Goal: Task Accomplishment & Management: Manage account settings

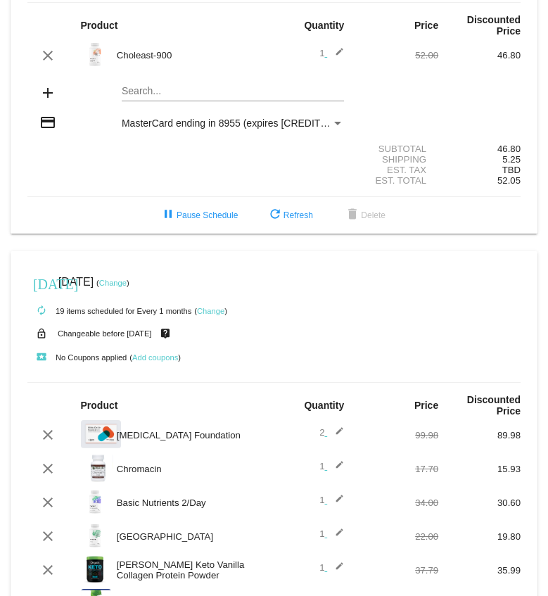
scroll to position [141, 0]
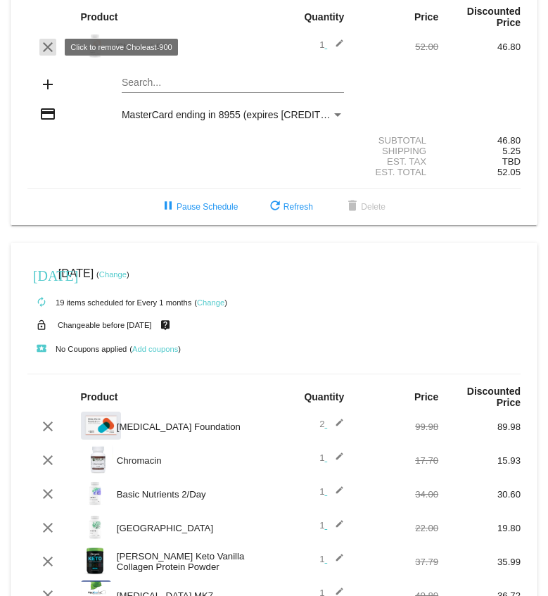
click at [42, 48] on mat-icon "clear" at bounding box center [47, 47] width 17 height 17
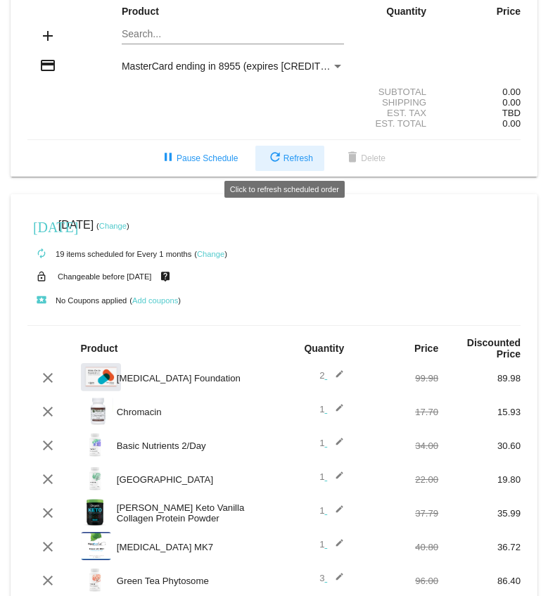
click at [292, 149] on button "refresh Refresh" at bounding box center [289, 158] width 69 height 25
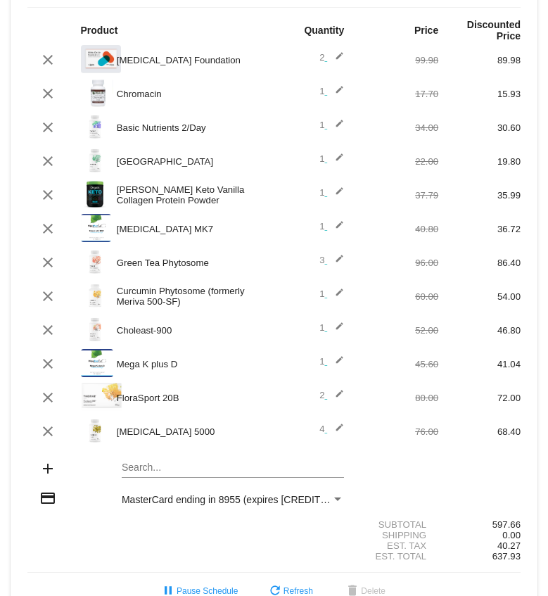
scroll to position [490, 0]
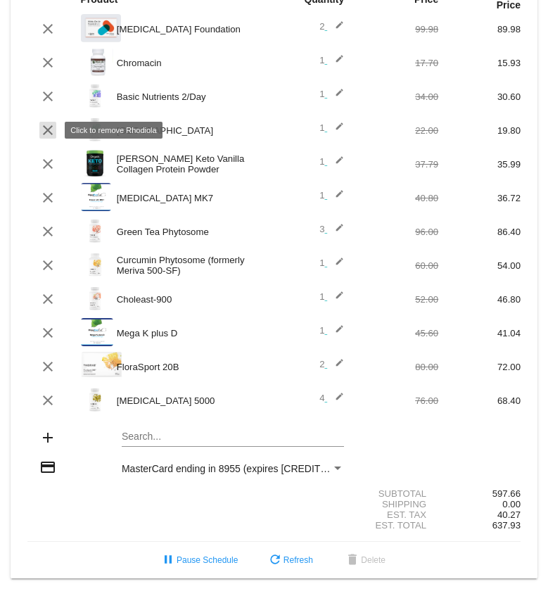
click at [42, 127] on mat-icon "clear" at bounding box center [47, 130] width 17 height 17
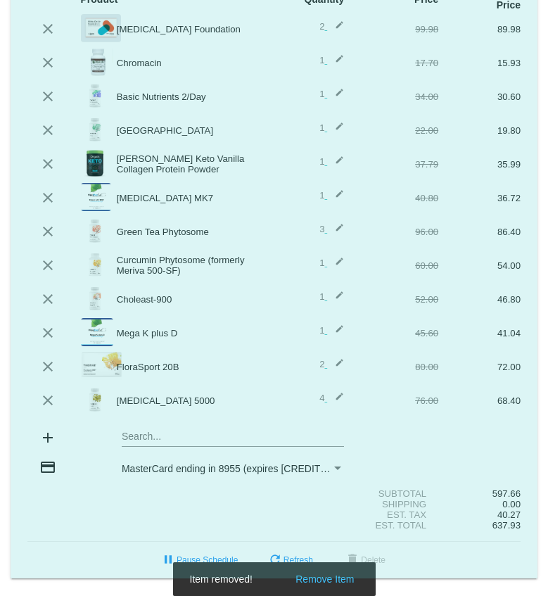
scroll to position [456, 0]
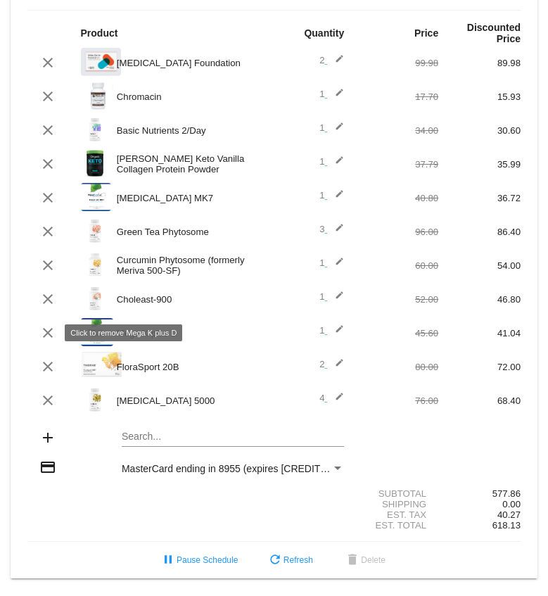
click at [45, 330] on mat-icon "clear" at bounding box center [47, 332] width 17 height 17
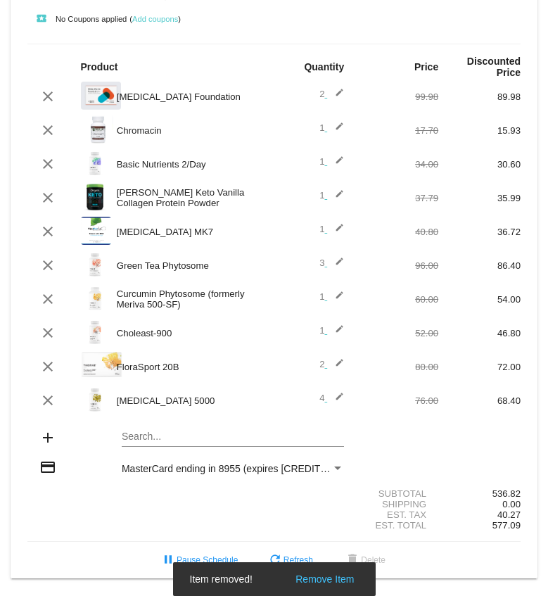
scroll to position [422, 0]
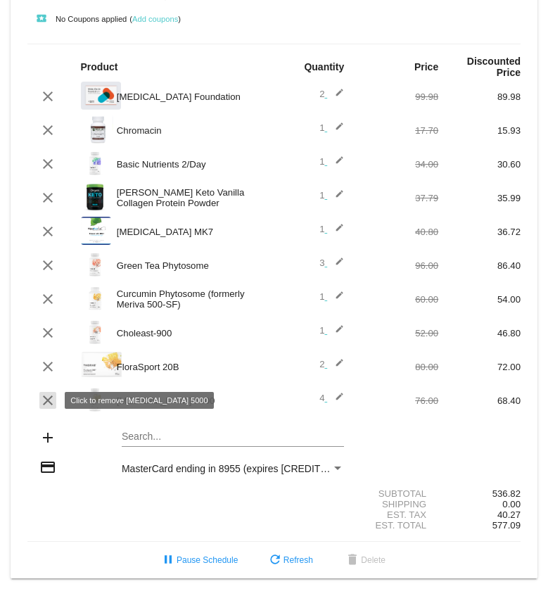
click at [46, 398] on mat-icon "clear" at bounding box center [47, 400] width 17 height 17
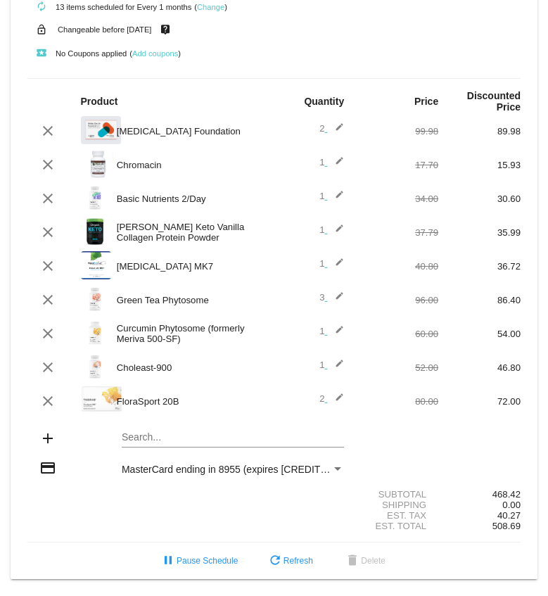
scroll to position [388, 0]
click at [175, 432] on mat-card "[DATE] [DATE] ( Change ) autorenew 13 items scheduled for Every 1 months ( Chan…" at bounding box center [274, 263] width 527 height 633
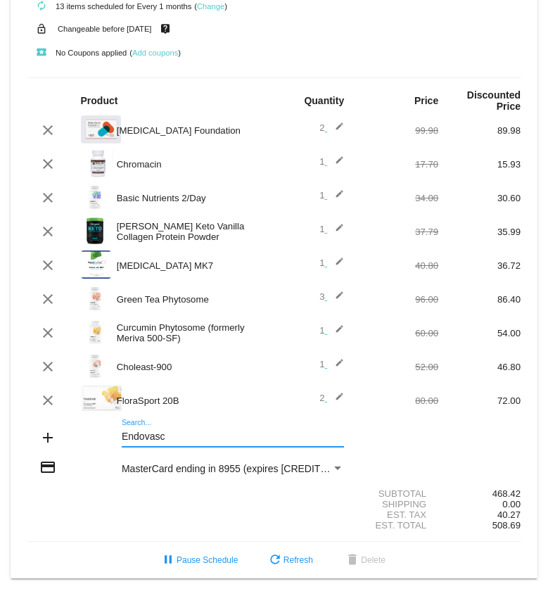
click at [183, 439] on input "Endovasc" at bounding box center [233, 436] width 222 height 11
click at [259, 434] on input "Endovasc" at bounding box center [233, 436] width 222 height 11
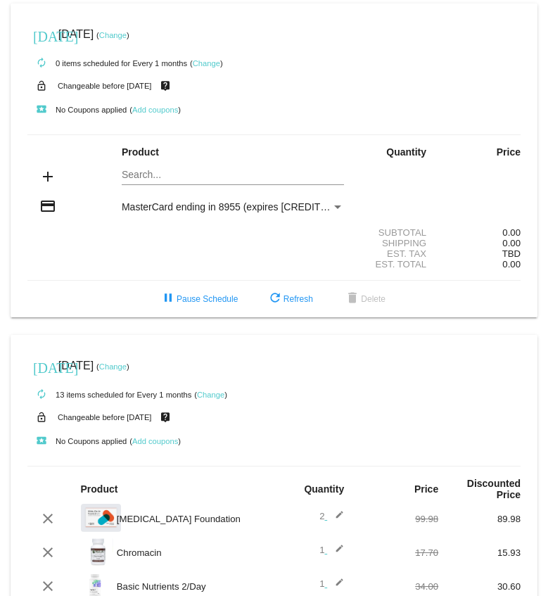
type input "Endovasc"
click at [184, 171] on mat-card "[DATE] [DATE] ( Change ) autorenew 0 items scheduled for Every 1 months ( Chang…" at bounding box center [274, 161] width 527 height 314
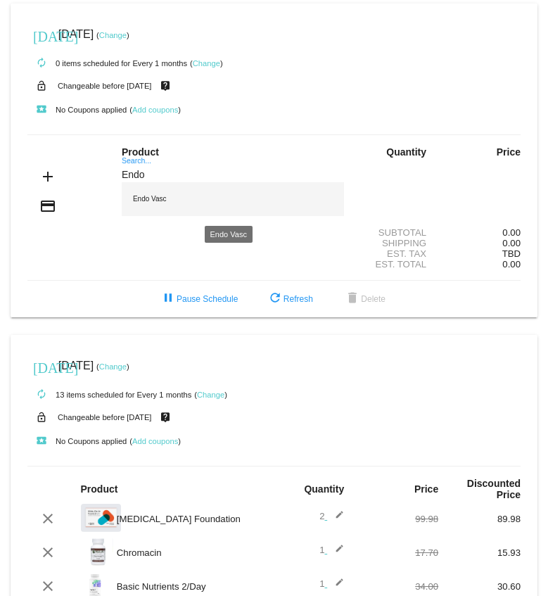
type input "Endo"
click at [184, 195] on div "Endo Vasc" at bounding box center [233, 199] width 222 height 34
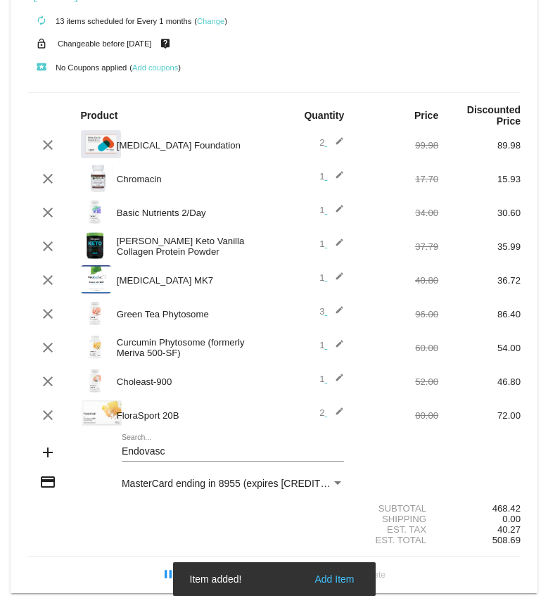
scroll to position [437, 0]
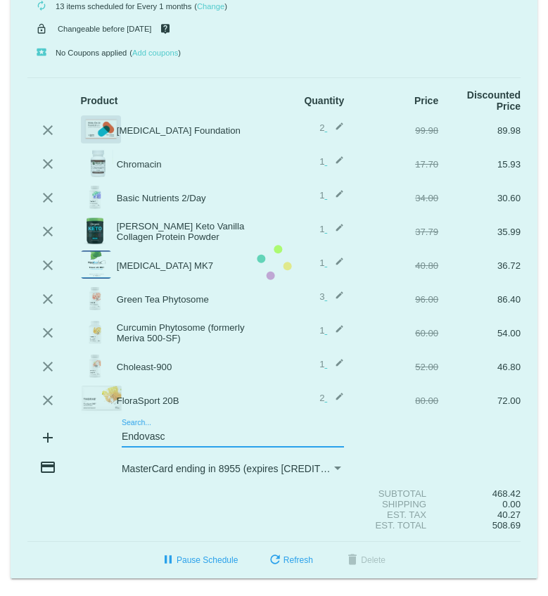
click at [143, 436] on mat-card "[DATE] [DATE] ( Change ) autorenew 13 items scheduled for Every 1 months ( Chan…" at bounding box center [274, 263] width 527 height 633
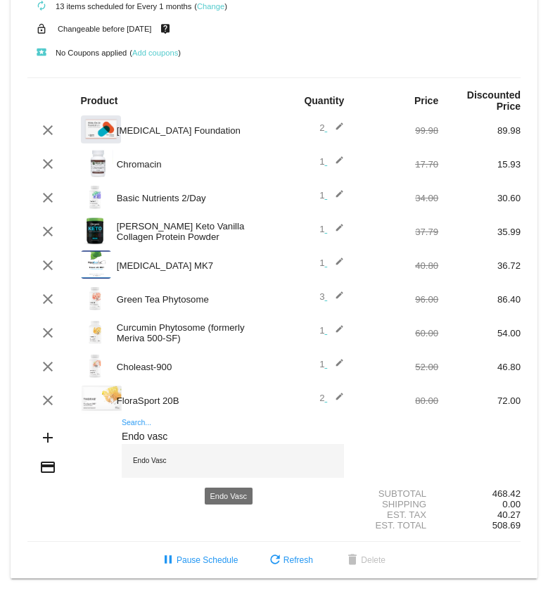
type input "Endo vasc"
click at [165, 461] on div "Endo Vasc" at bounding box center [233, 461] width 222 height 34
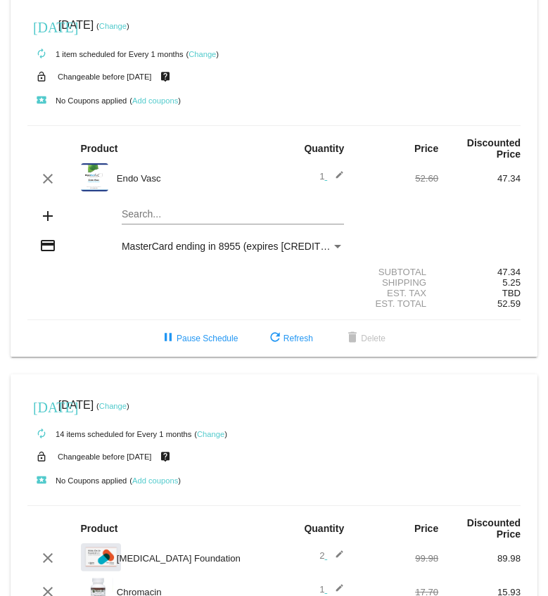
scroll to position [0, 0]
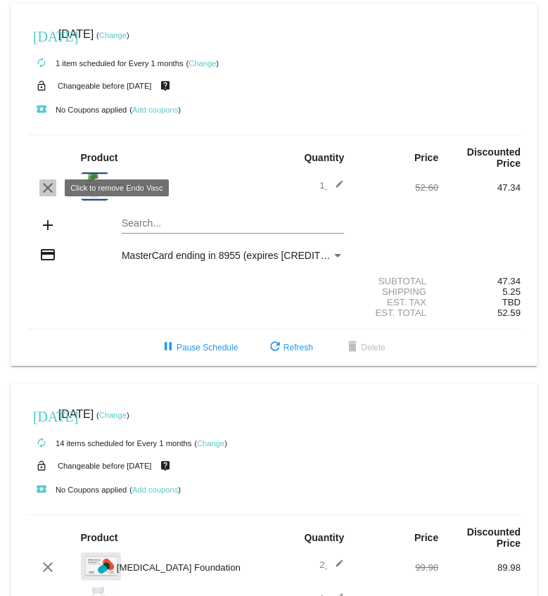
click at [50, 180] on mat-icon "clear" at bounding box center [47, 187] width 17 height 17
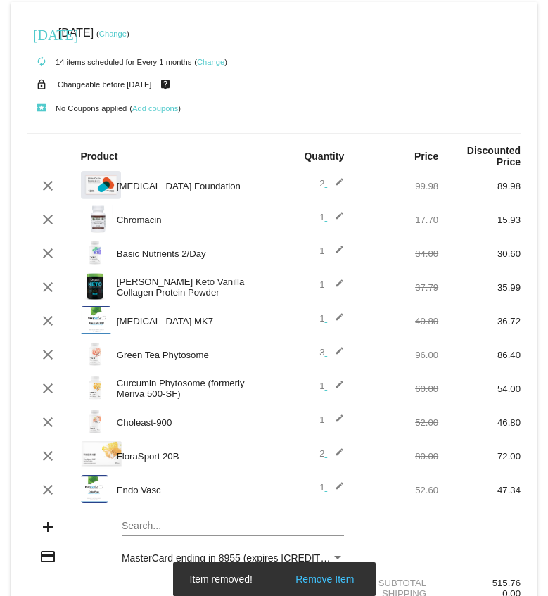
scroll to position [422, 0]
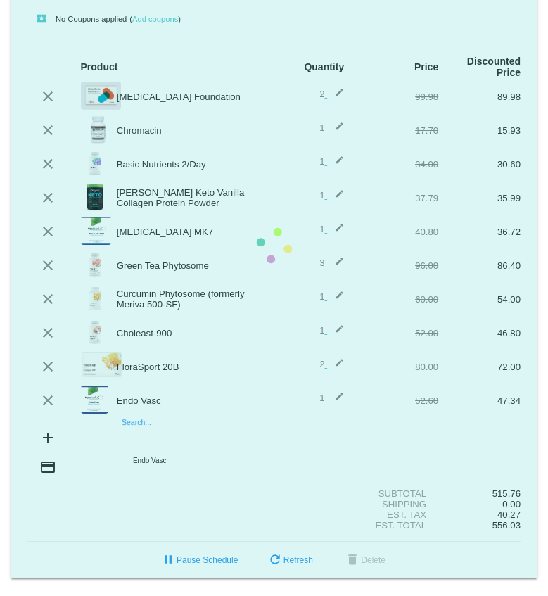
click at [172, 438] on mat-card "[DATE] [DATE] ( Change ) autorenew 14 items scheduled for Every 1 months ( Chan…" at bounding box center [274, 246] width 527 height 666
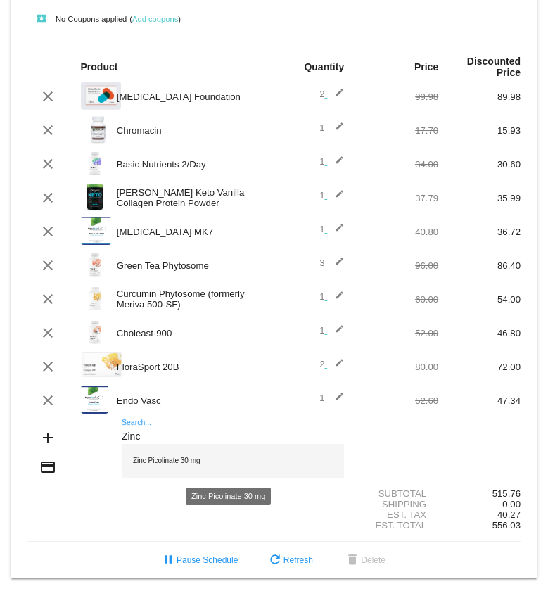
type input "Zinc"
click at [166, 461] on div "Zinc Picolinate 30 mg" at bounding box center [233, 461] width 222 height 34
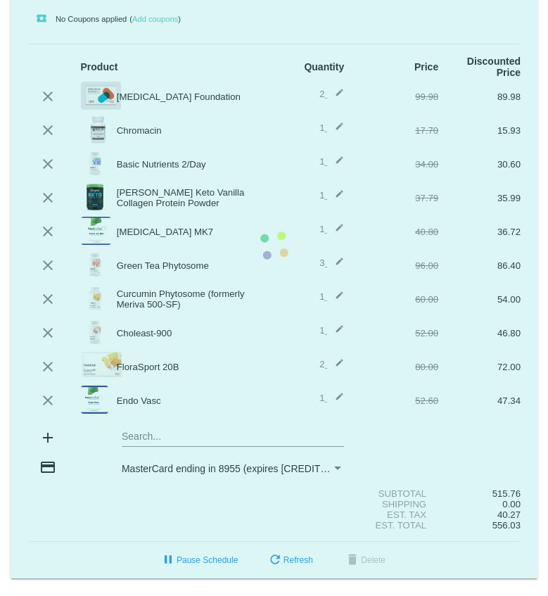
click at [172, 436] on mat-card "[DATE] [DATE] ( Change ) autorenew 14 items scheduled for Every 1 months ( Chan…" at bounding box center [274, 246] width 527 height 666
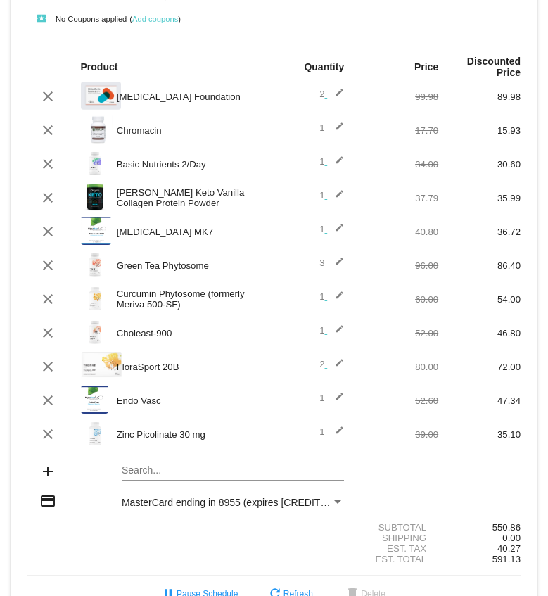
click at [161, 460] on div "Search..." at bounding box center [233, 466] width 222 height 27
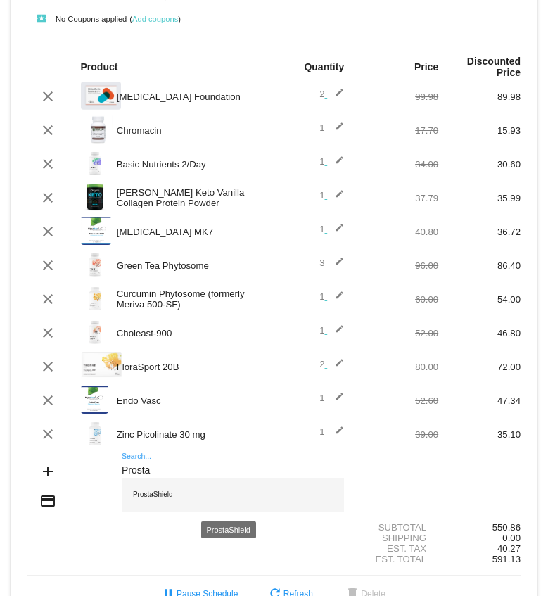
type input "Prosta"
click at [163, 494] on div "ProstaShield" at bounding box center [233, 495] width 222 height 34
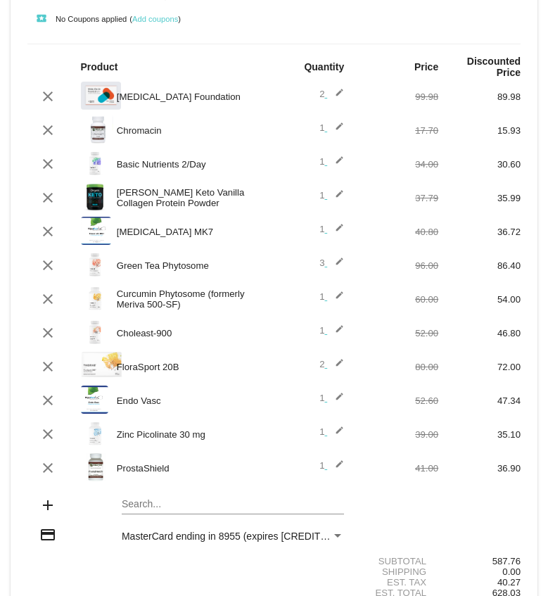
click at [163, 504] on mat-card "[DATE] [DATE] ( Change ) autorenew 16 items scheduled for Every 1 months ( Chan…" at bounding box center [274, 280] width 527 height 734
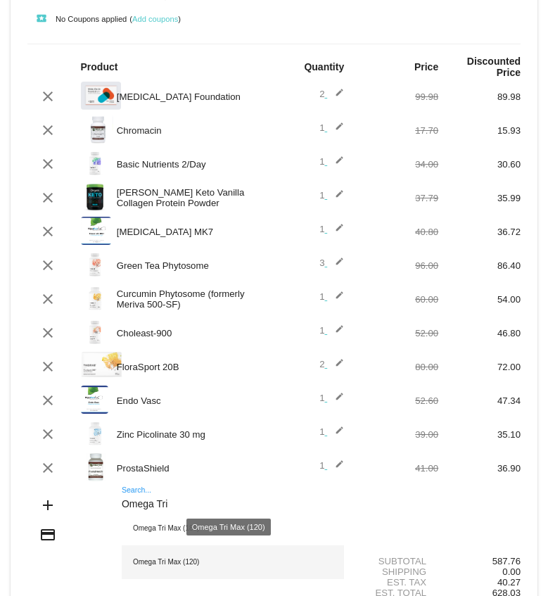
type input "Omega Tri"
click at [156, 561] on div "Omega Tri Max (120)" at bounding box center [233, 562] width 222 height 34
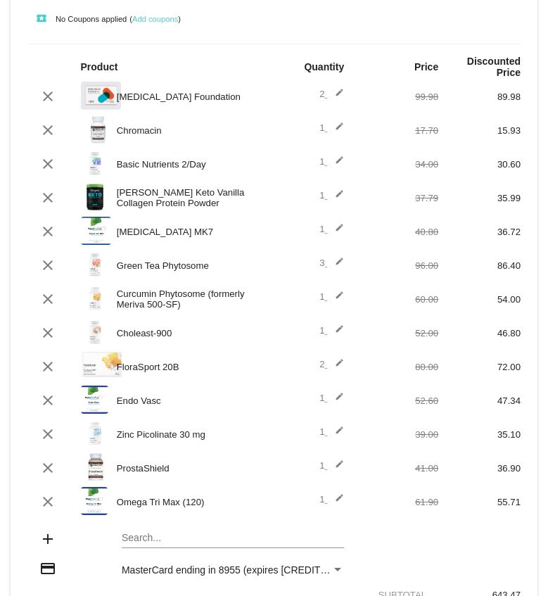
click at [170, 538] on mat-card "[DATE] [DATE] ( Change ) autorenew 17 items scheduled for Every 1 months ( Chan…" at bounding box center [274, 297] width 527 height 768
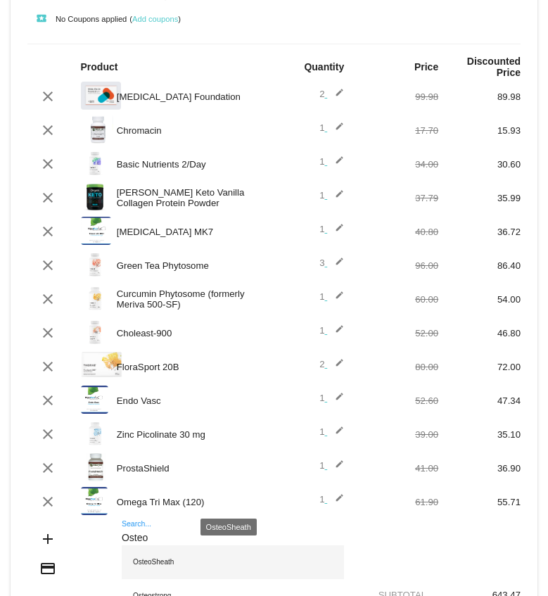
type input "Osteo"
click at [164, 565] on div "OsteoSheath" at bounding box center [233, 562] width 222 height 34
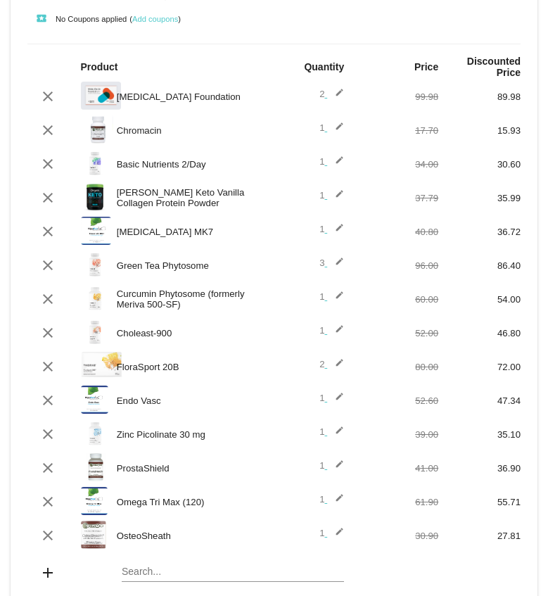
scroll to position [493, 0]
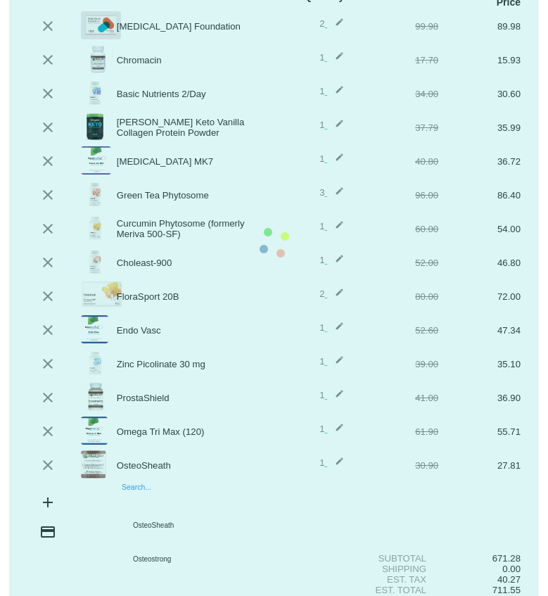
click at [175, 496] on mat-card "[DATE] [DATE] ( Change ) autorenew 18 items scheduled for Every 1 months ( Chan…" at bounding box center [274, 243] width 527 height 802
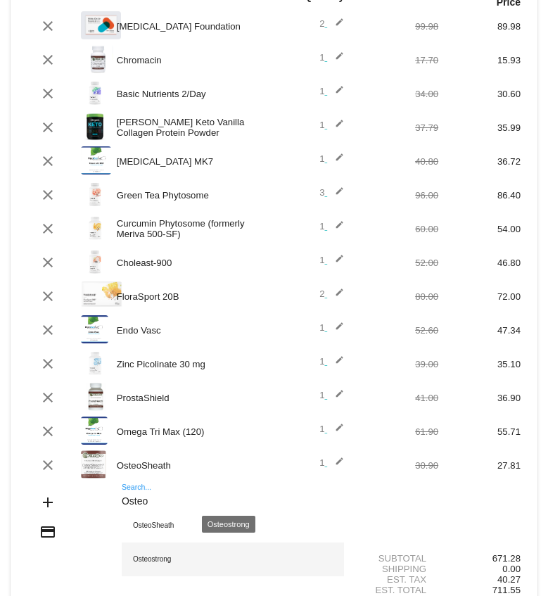
type input "Osteo"
click at [159, 556] on div "Osteostrong" at bounding box center [233, 560] width 222 height 34
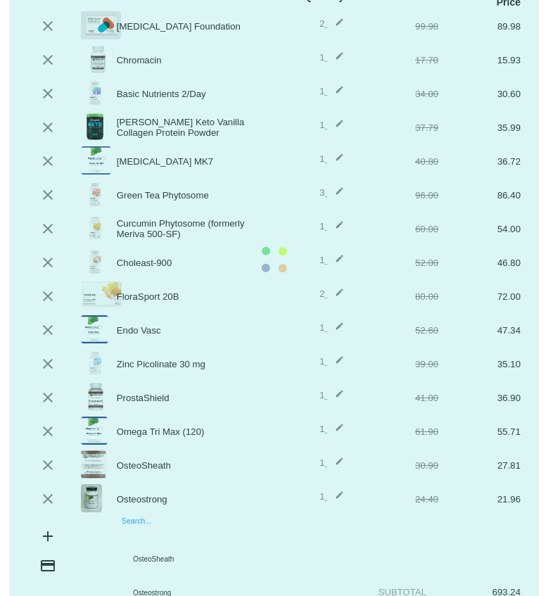
click at [158, 538] on mat-card "[DATE] [DATE] ( Change ) autorenew 19 items scheduled for Every 1 months ( Chan…" at bounding box center [274, 259] width 527 height 835
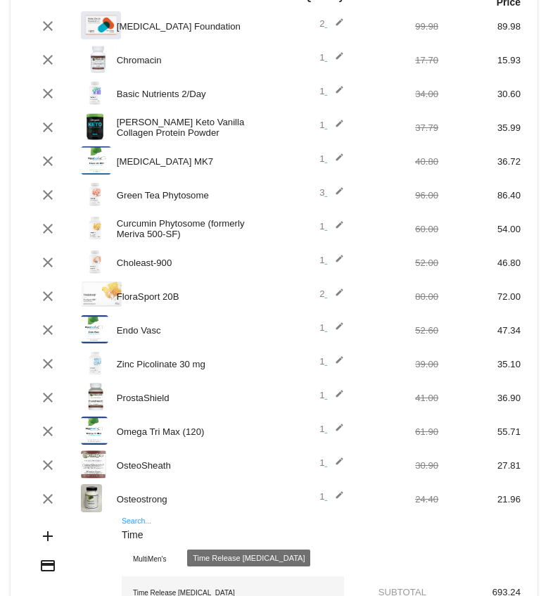
type input "Time"
click at [182, 588] on div "Time Release [MEDICAL_DATA]" at bounding box center [233, 593] width 222 height 34
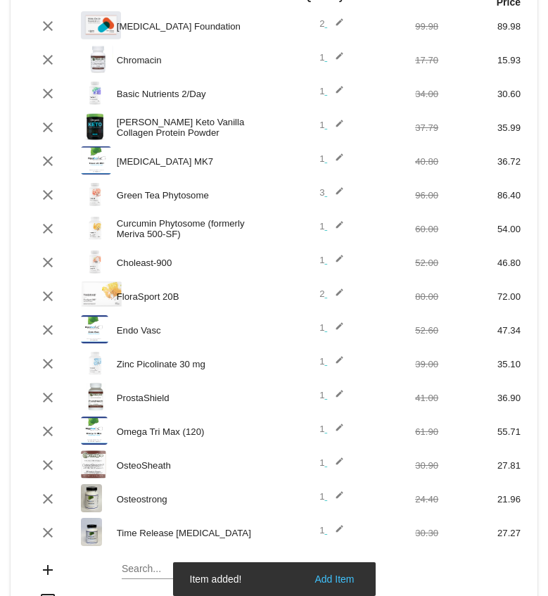
scroll to position [563, 0]
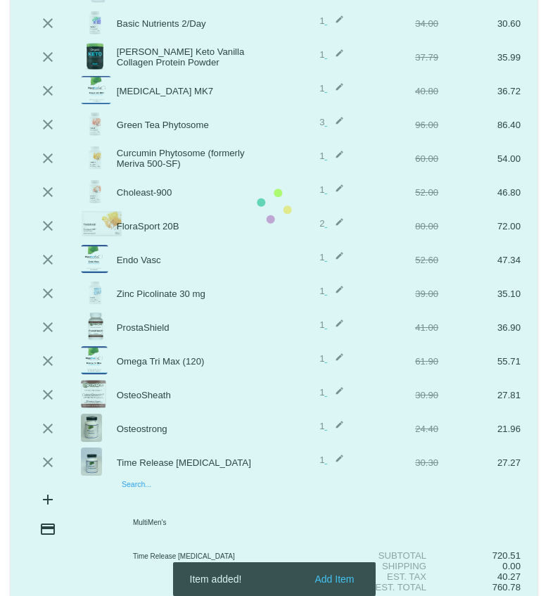
click at [152, 495] on mat-card "[DATE] [DATE] ( Change ) autorenew 20 items scheduled for Every 1 months ( Chan…" at bounding box center [274, 206] width 527 height 869
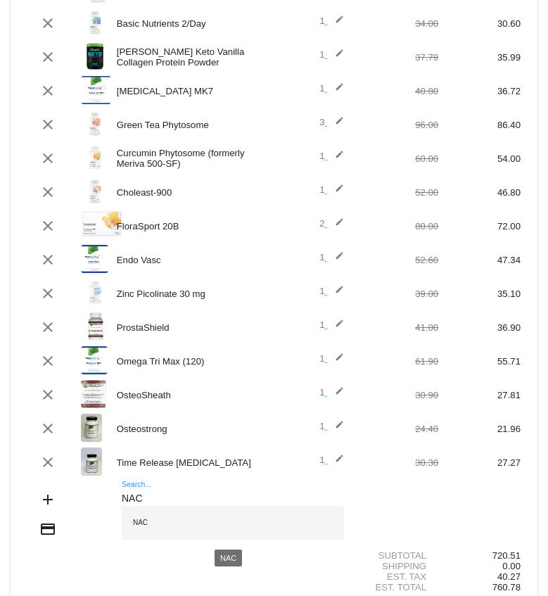
type input "NAC"
click at [137, 519] on div "NAC" at bounding box center [233, 523] width 222 height 34
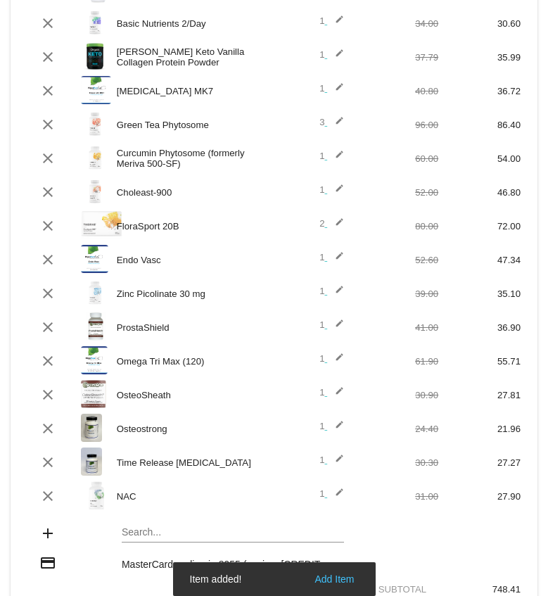
scroll to position [597, 0]
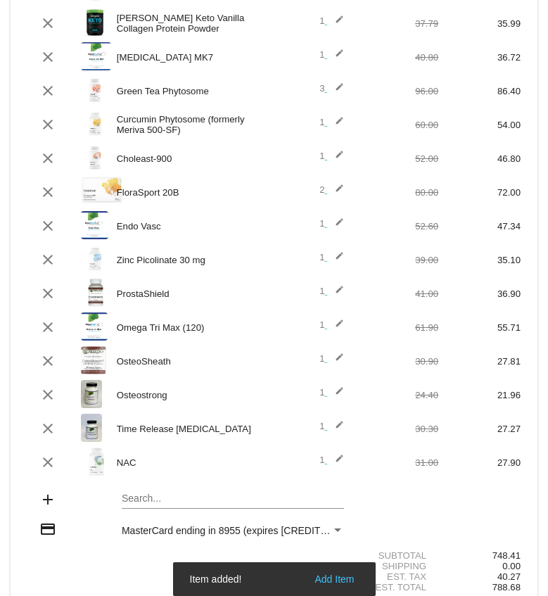
click at [153, 493] on mat-card "[DATE] [DATE] ( Change ) autorenew 21 items scheduled for Every 1 months ( Chan…" at bounding box center [274, 189] width 527 height 903
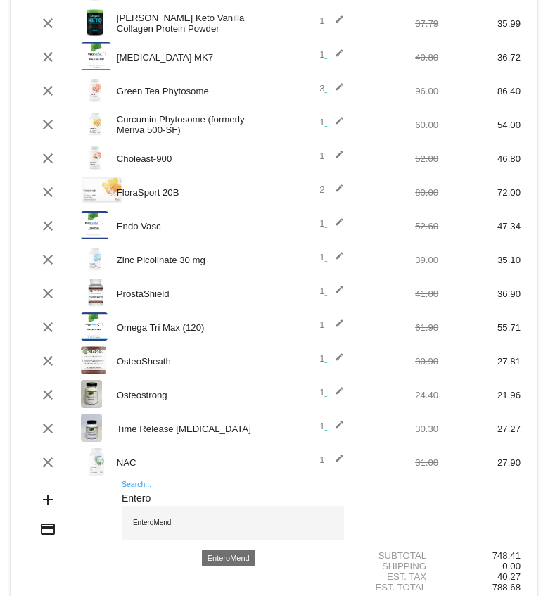
type input "Entero"
click at [156, 521] on div "EnteroMend" at bounding box center [233, 523] width 222 height 34
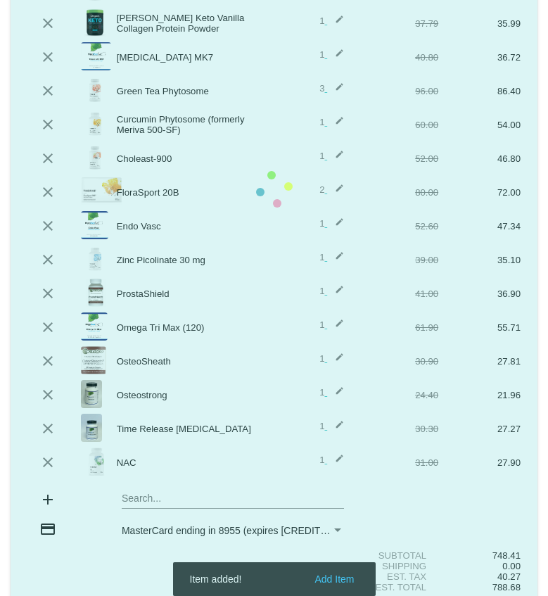
scroll to position [631, 0]
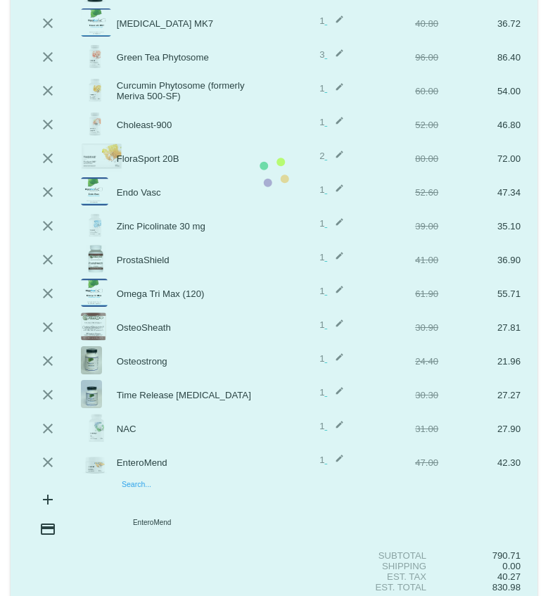
click at [175, 498] on mat-card "[DATE] [DATE] ( Change ) autorenew 22 items scheduled for Every 1 months ( Chan…" at bounding box center [274, 172] width 527 height 937
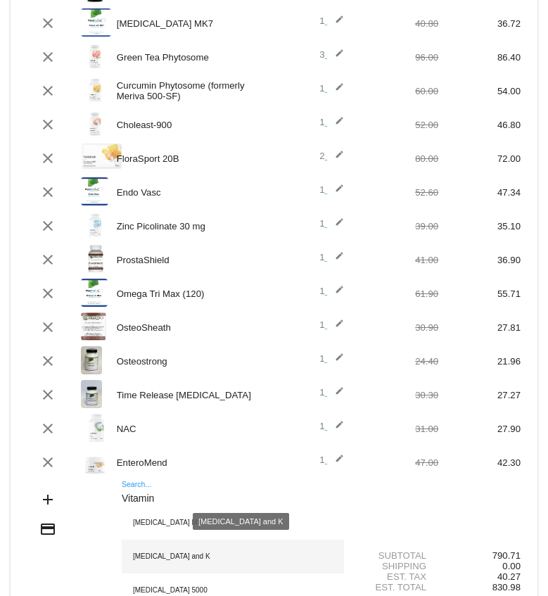
type input "Vitamin"
click at [182, 554] on div "[MEDICAL_DATA] and K" at bounding box center [233, 557] width 222 height 34
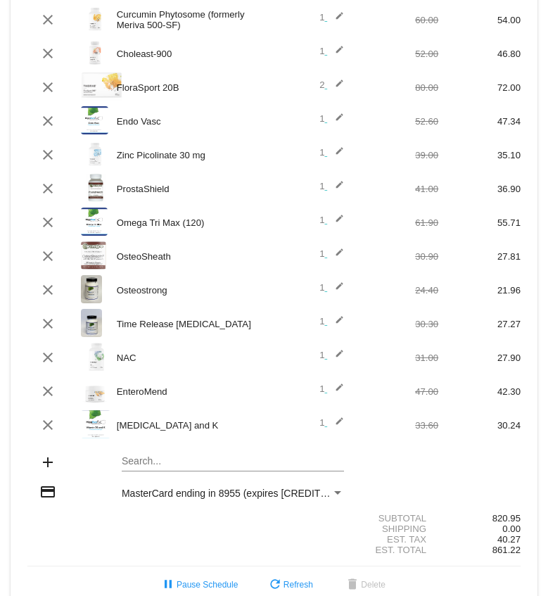
scroll to position [726, 0]
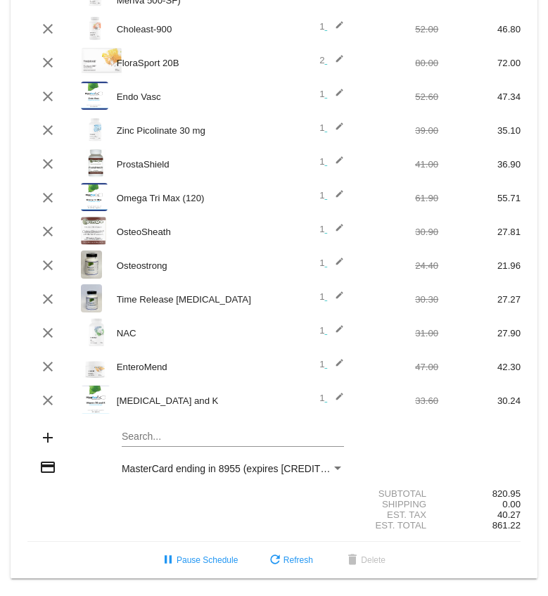
click at [174, 440] on mat-card "[DATE] [DATE] ( Change ) autorenew 23 items scheduled for Every 1 months ( Chan…" at bounding box center [274, 94] width 527 height 970
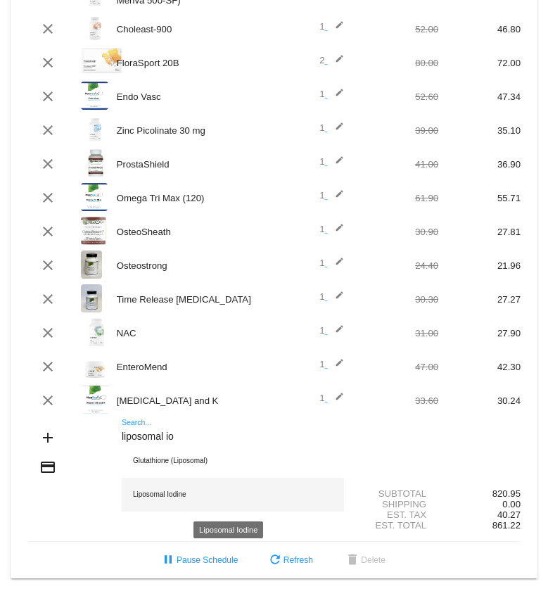
type input "liposomal io"
click at [181, 490] on div "Liposomal Iodine" at bounding box center [233, 495] width 222 height 34
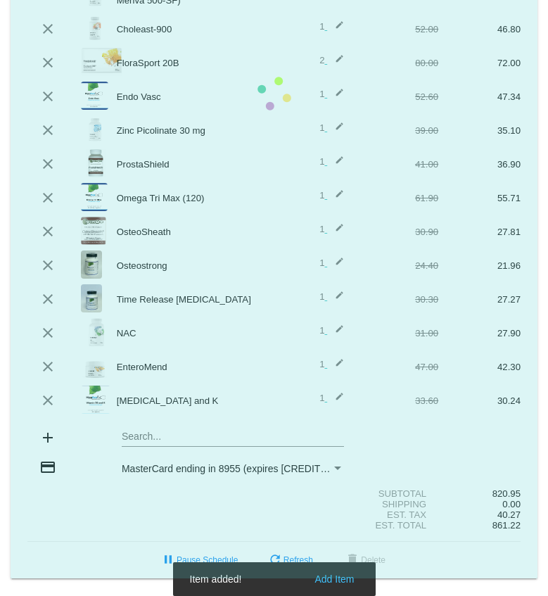
scroll to position [760, 0]
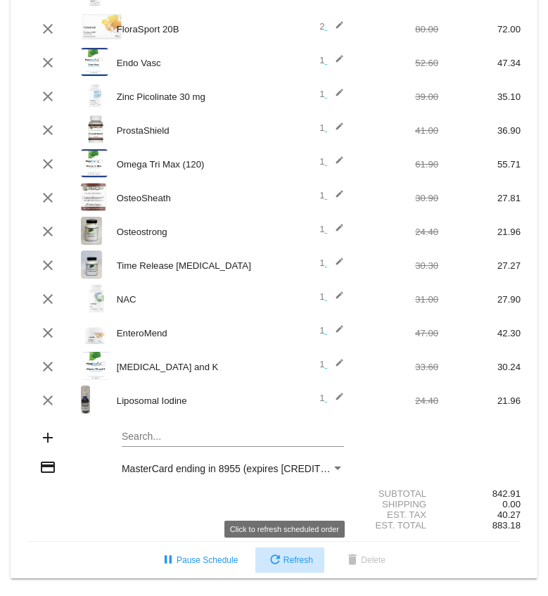
click at [303, 562] on span "refresh Refresh" at bounding box center [290, 560] width 46 height 10
click at [298, 557] on span "refresh Refresh" at bounding box center [290, 560] width 46 height 10
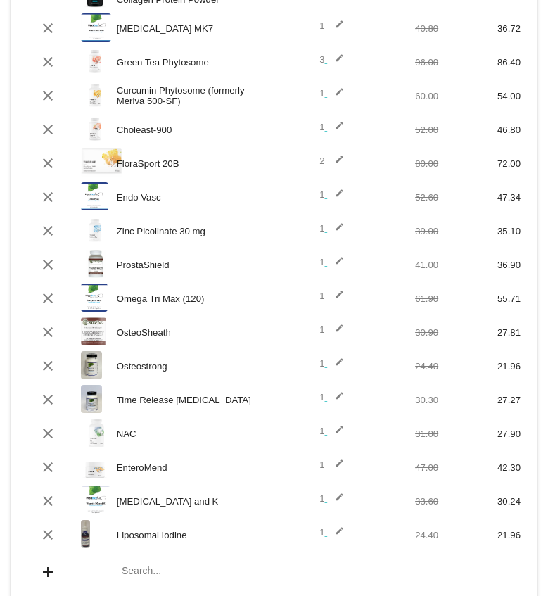
scroll to position [408, 0]
